Goal: Task Accomplishment & Management: Complete application form

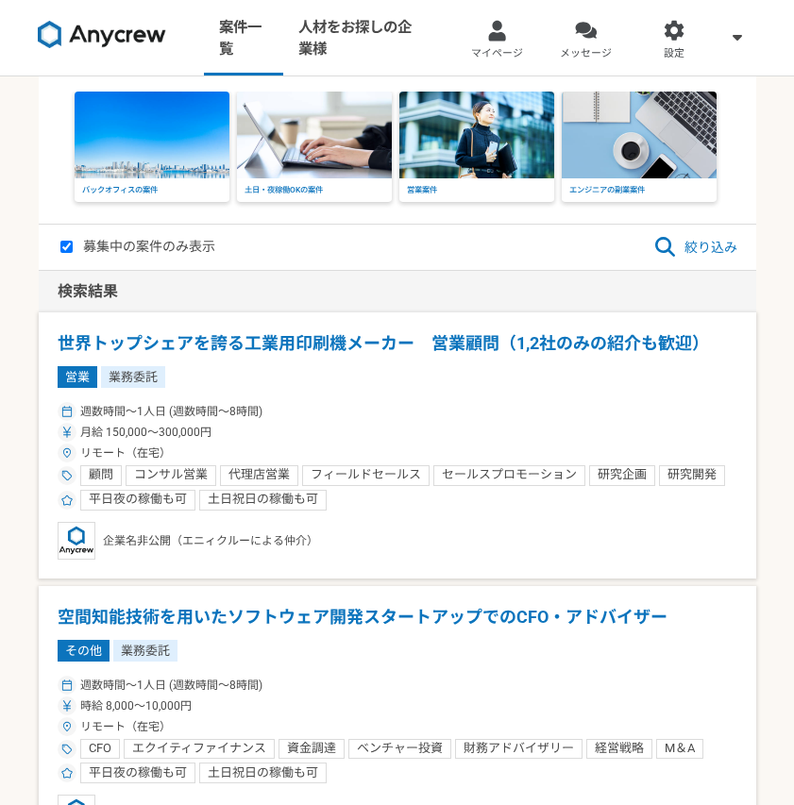
select select "1"
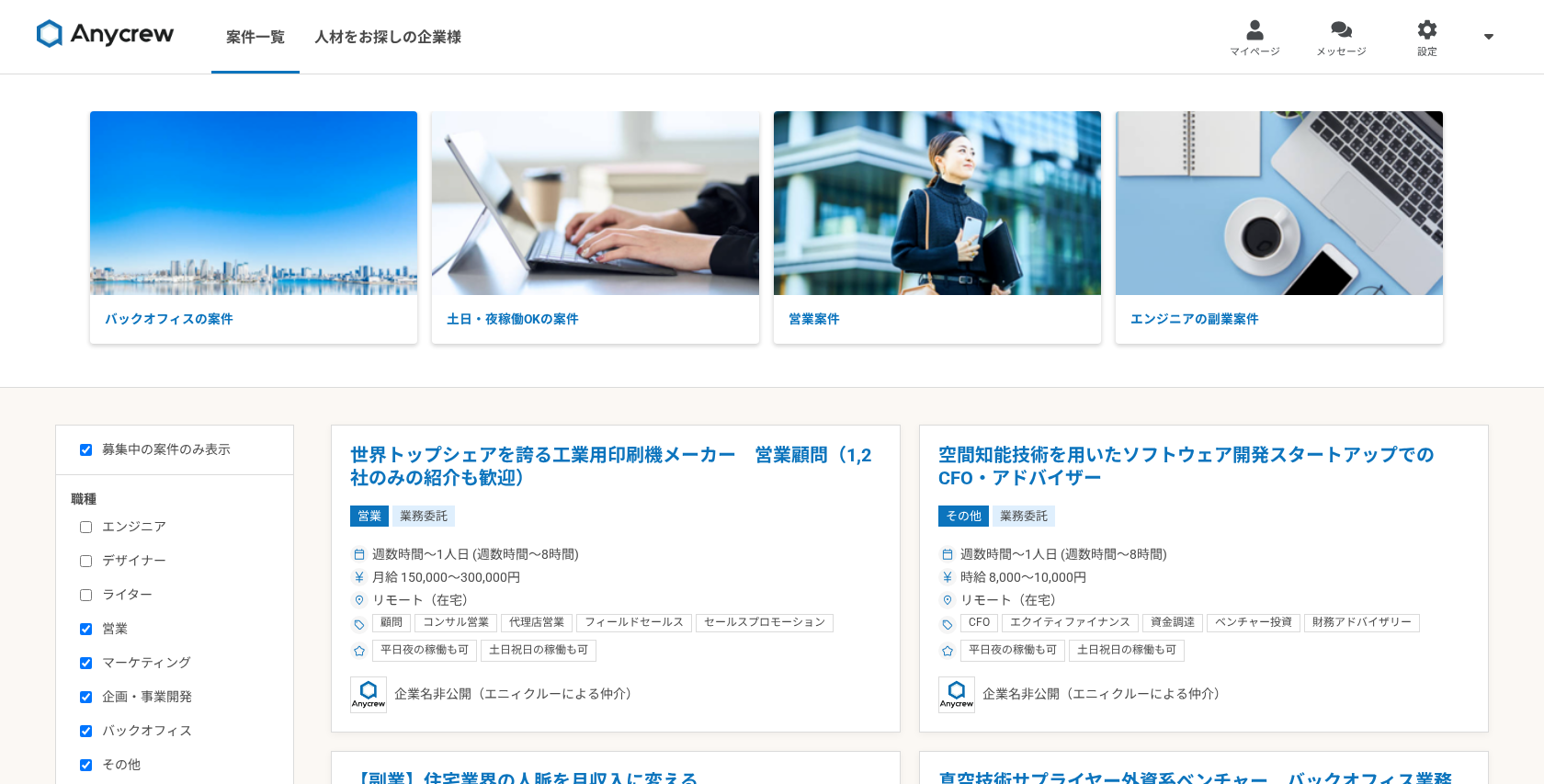
select select "1"
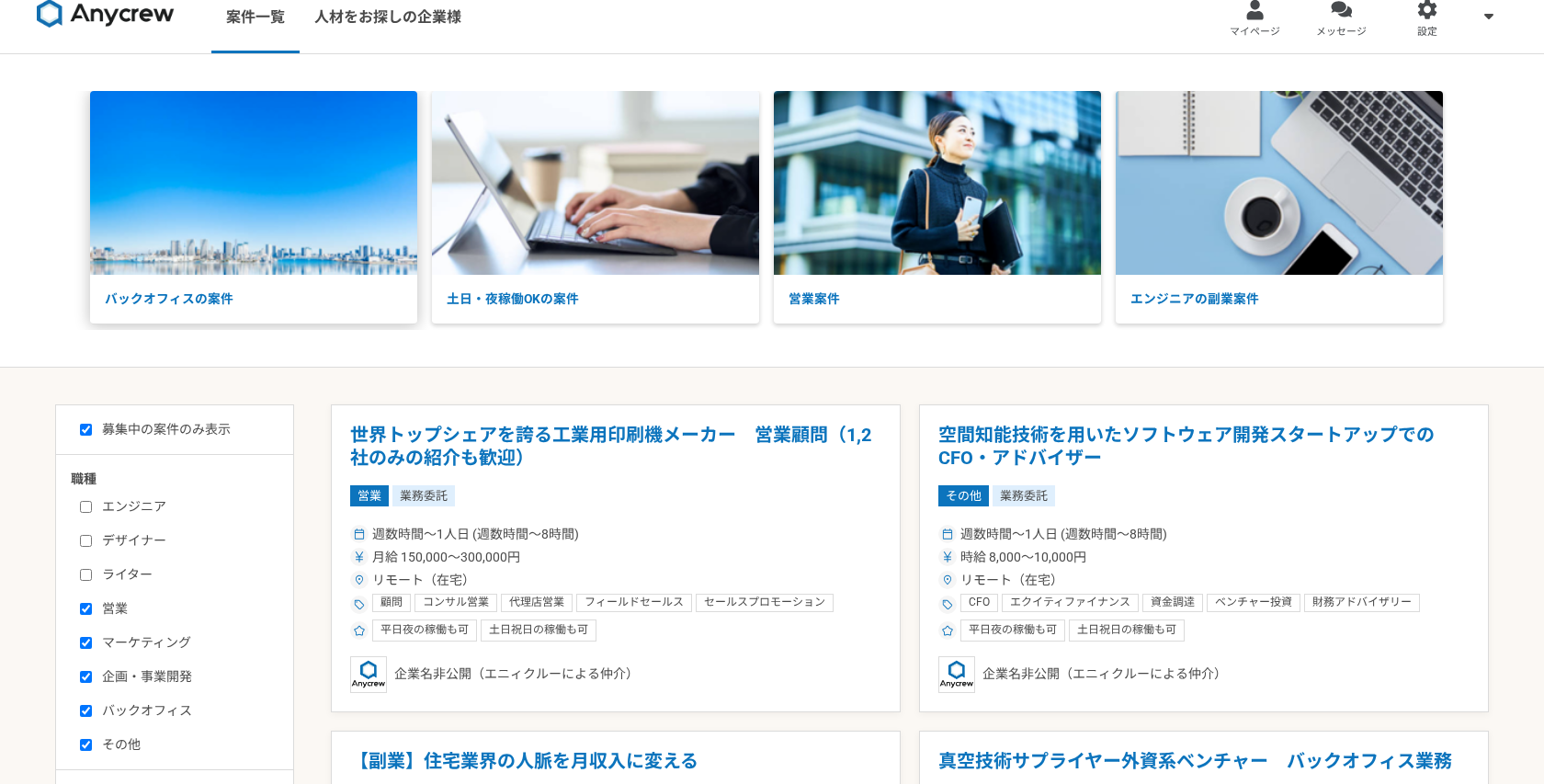
scroll to position [17, 0]
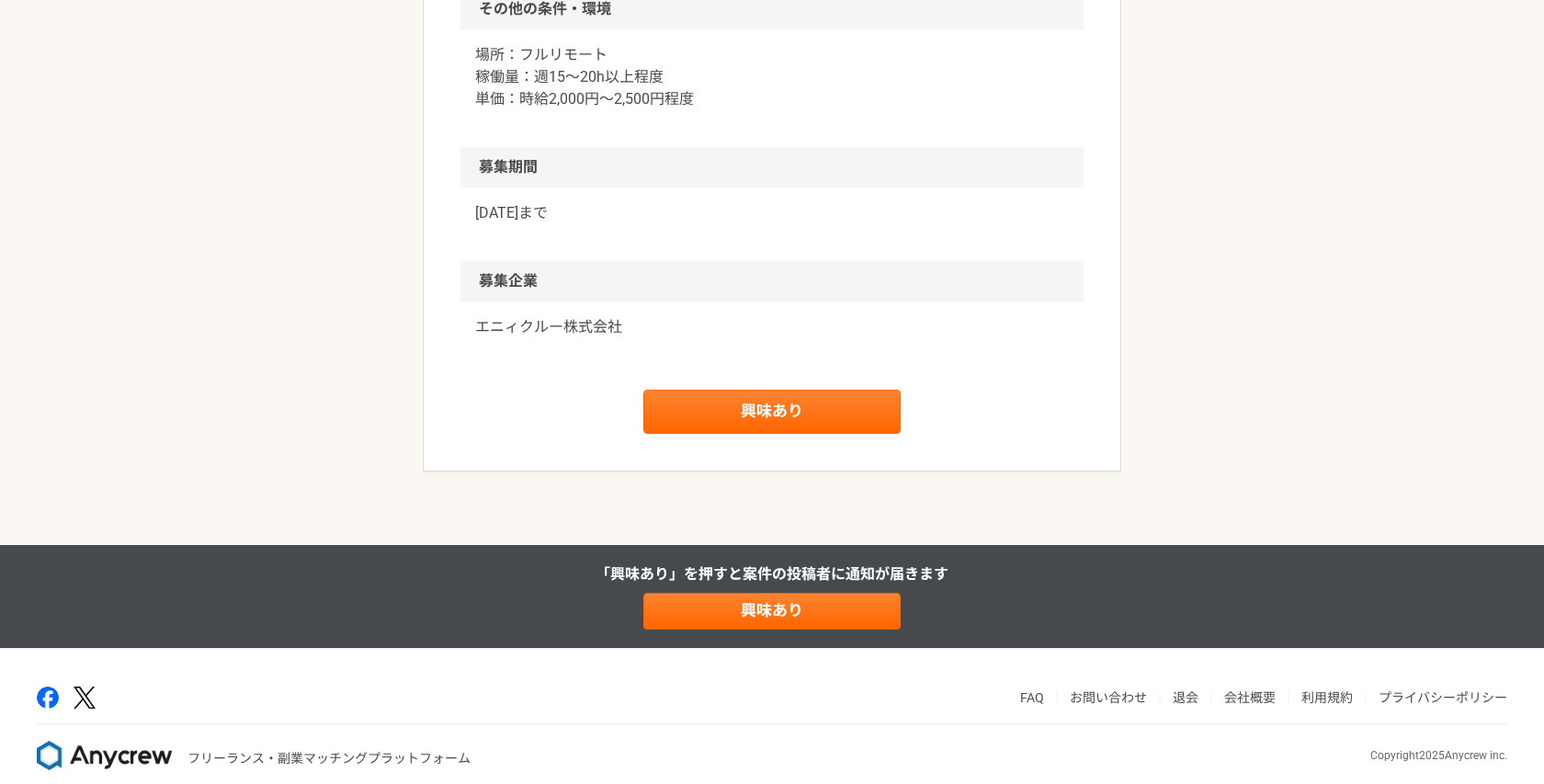
scroll to position [1862, 0]
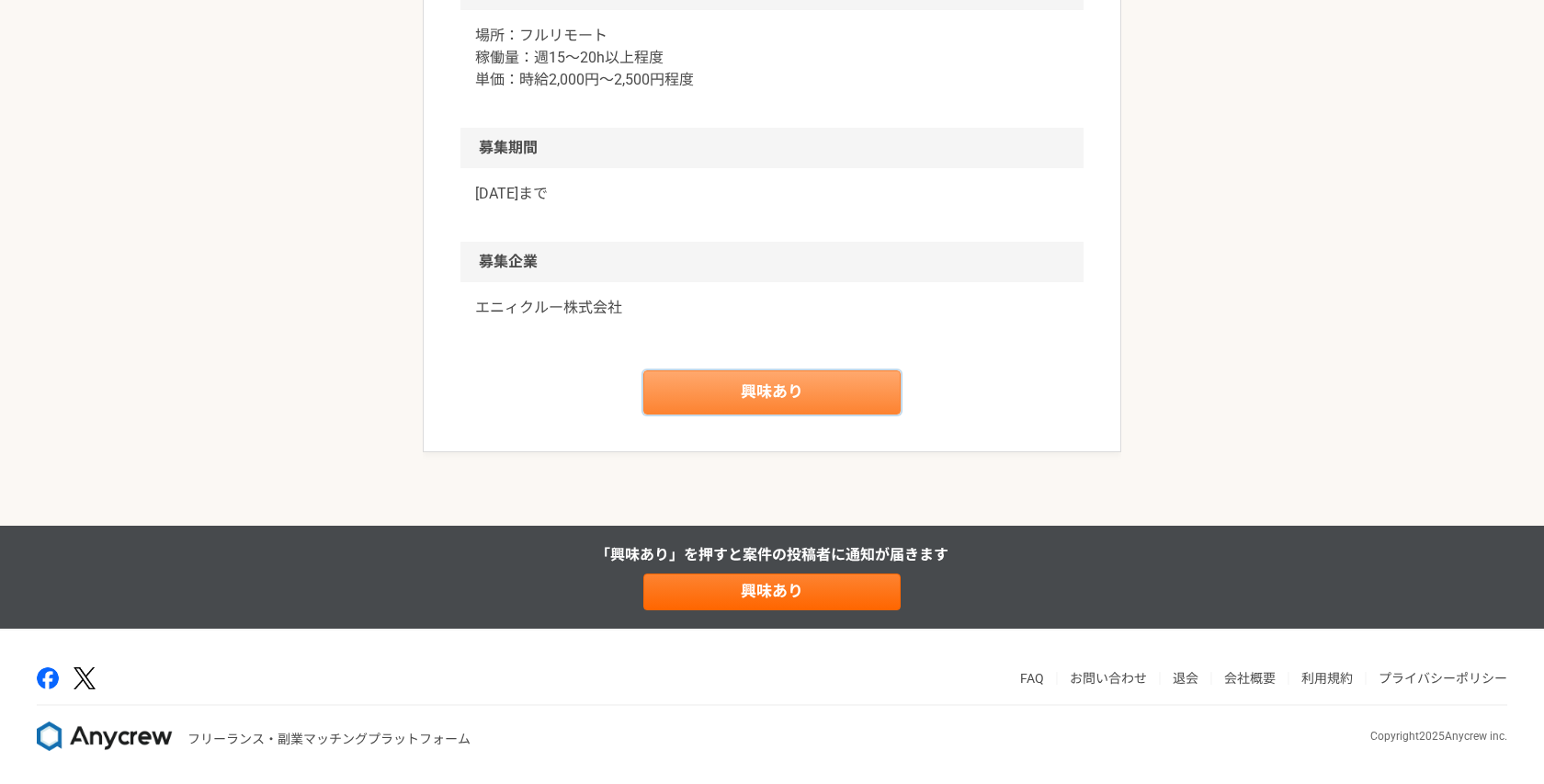
click at [746, 393] on link "興味あり" at bounding box center [772, 392] width 257 height 44
